Goal: Transaction & Acquisition: Purchase product/service

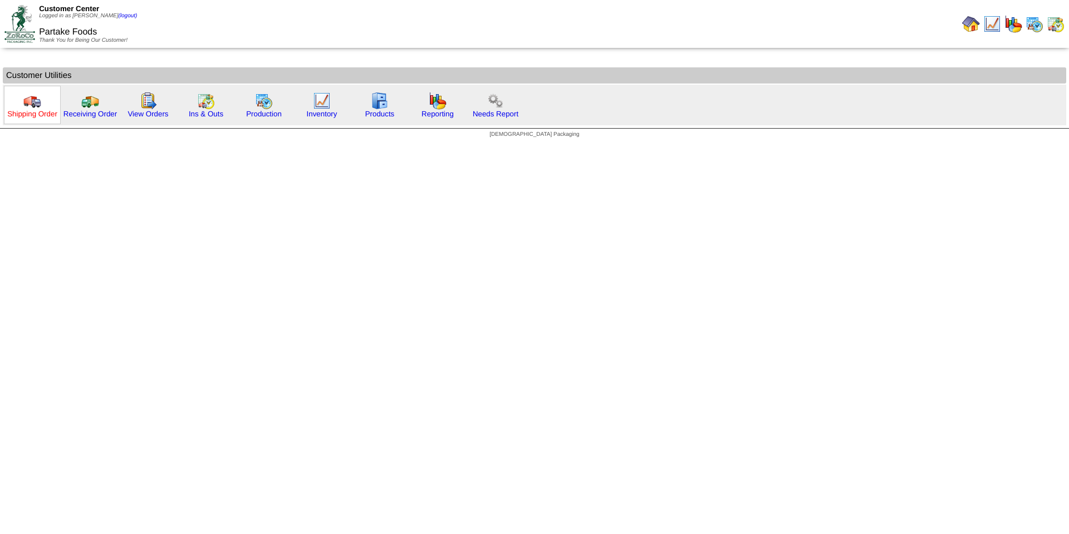
click at [21, 113] on link "Shipping Order" at bounding box center [32, 114] width 50 height 8
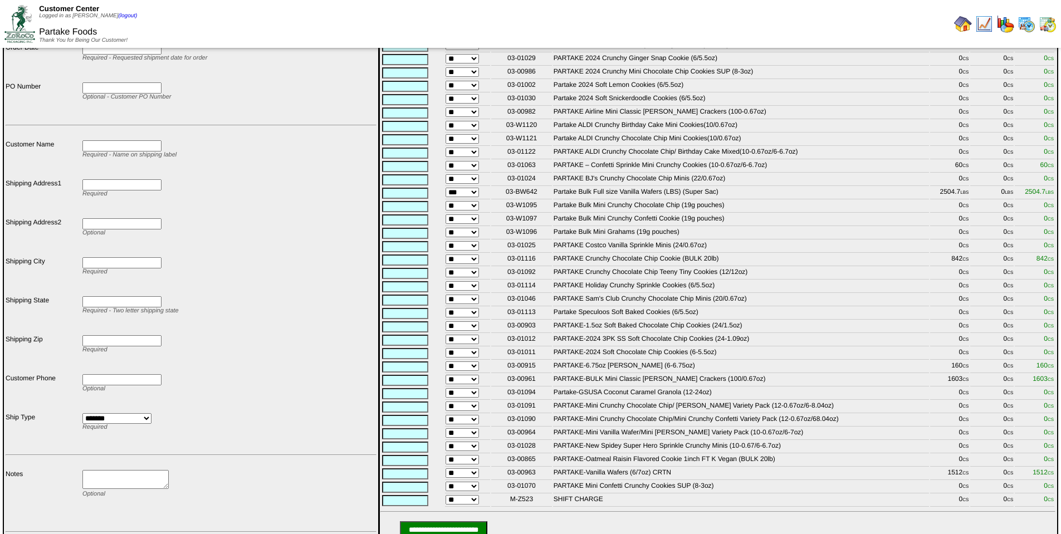
scroll to position [159, 0]
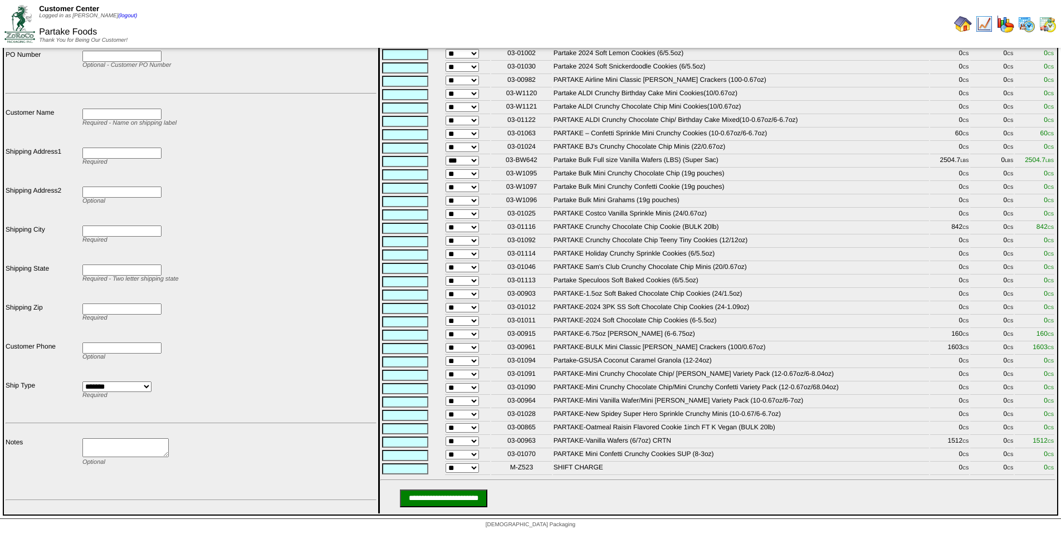
click at [917, 329] on td "PARTAKE-6.75oz [PERSON_NAME] (6-6.75oz)" at bounding box center [741, 335] width 376 height 12
click at [912, 344] on td "PARTAKE-BULK Mini Classic [PERSON_NAME] Crackers (100/0.67oz)" at bounding box center [741, 349] width 376 height 12
click at [912, 441] on td "PARTAKE-Vanilla Wafers (6/7oz) CRTN" at bounding box center [741, 442] width 376 height 12
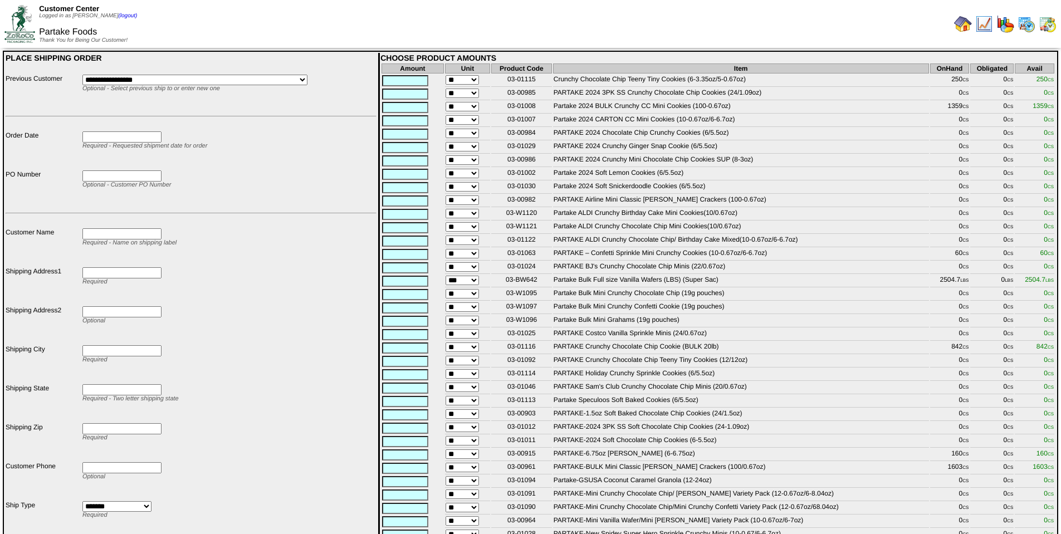
scroll to position [0, 0]
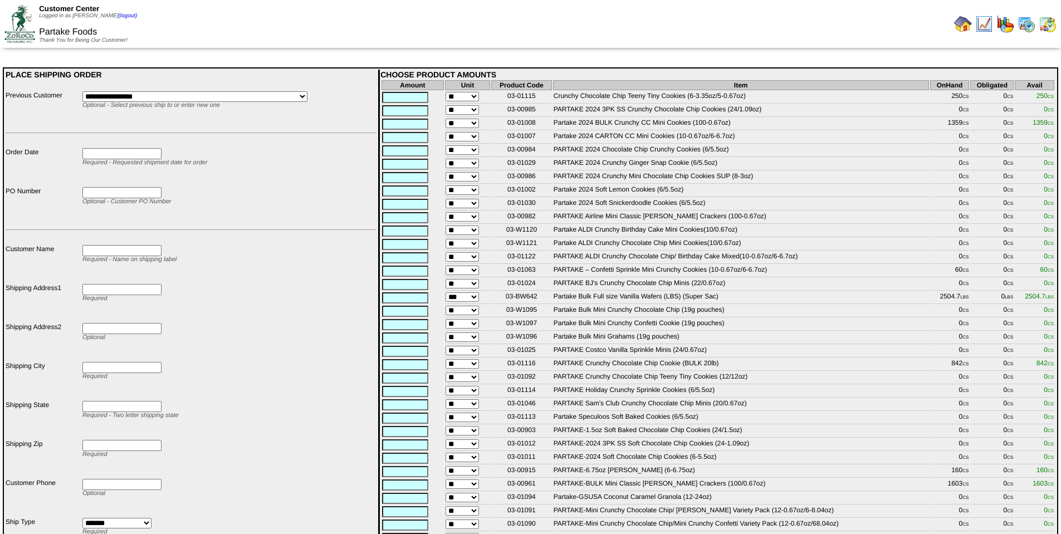
click at [414, 126] on input "text" at bounding box center [405, 124] width 46 height 11
type input "*"
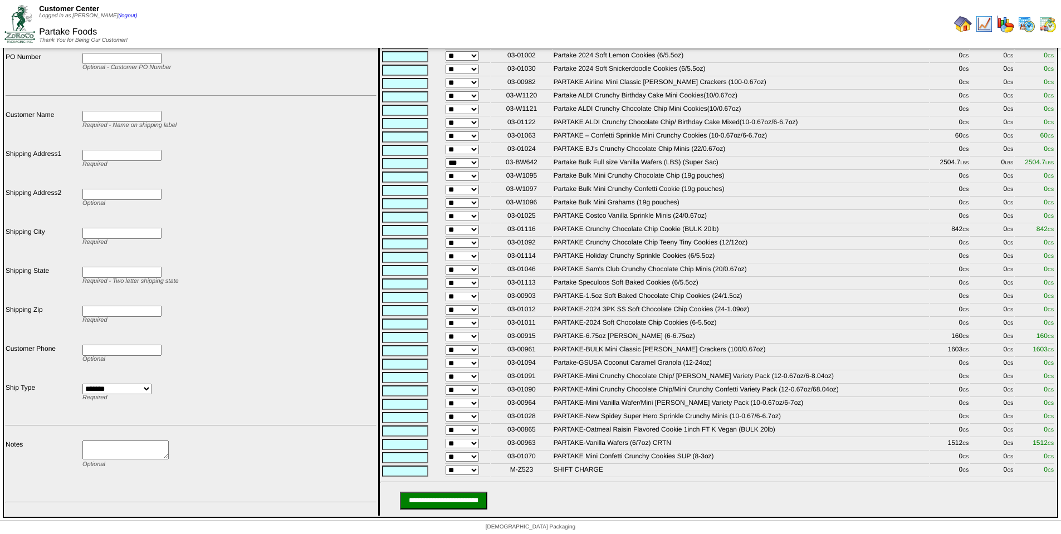
scroll to position [159, 0]
